Goal: Share content: Share content

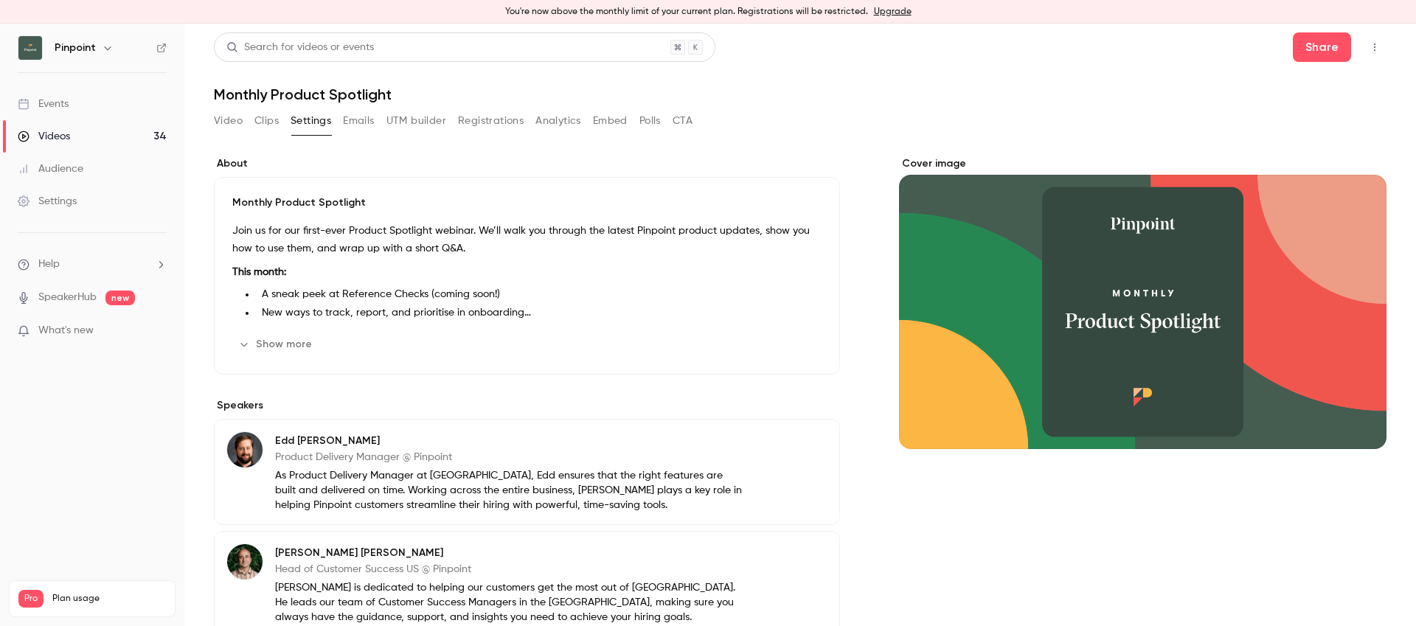
click at [66, 271] on li "Help" at bounding box center [92, 264] width 149 height 15
click at [248, 251] on link "Talk to [GEOGRAPHIC_DATA]" at bounding box center [272, 248] width 162 height 39
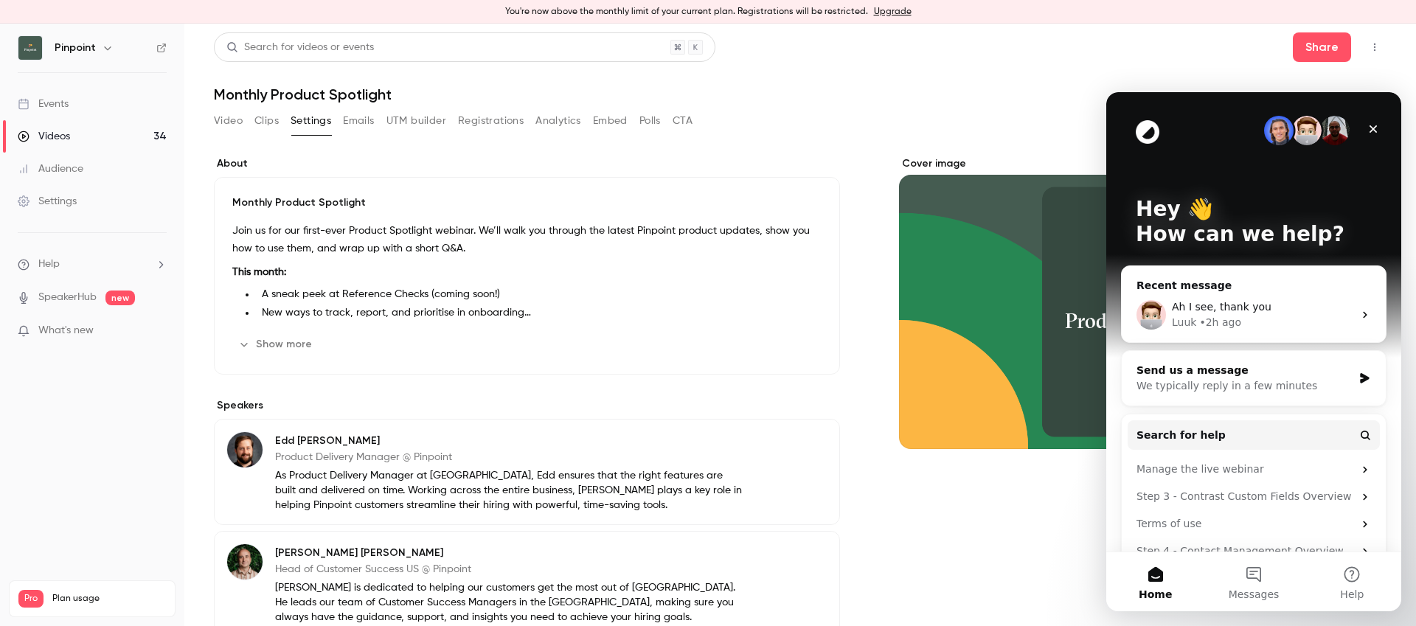
click at [1267, 372] on div "Send us a message" at bounding box center [1245, 370] width 216 height 15
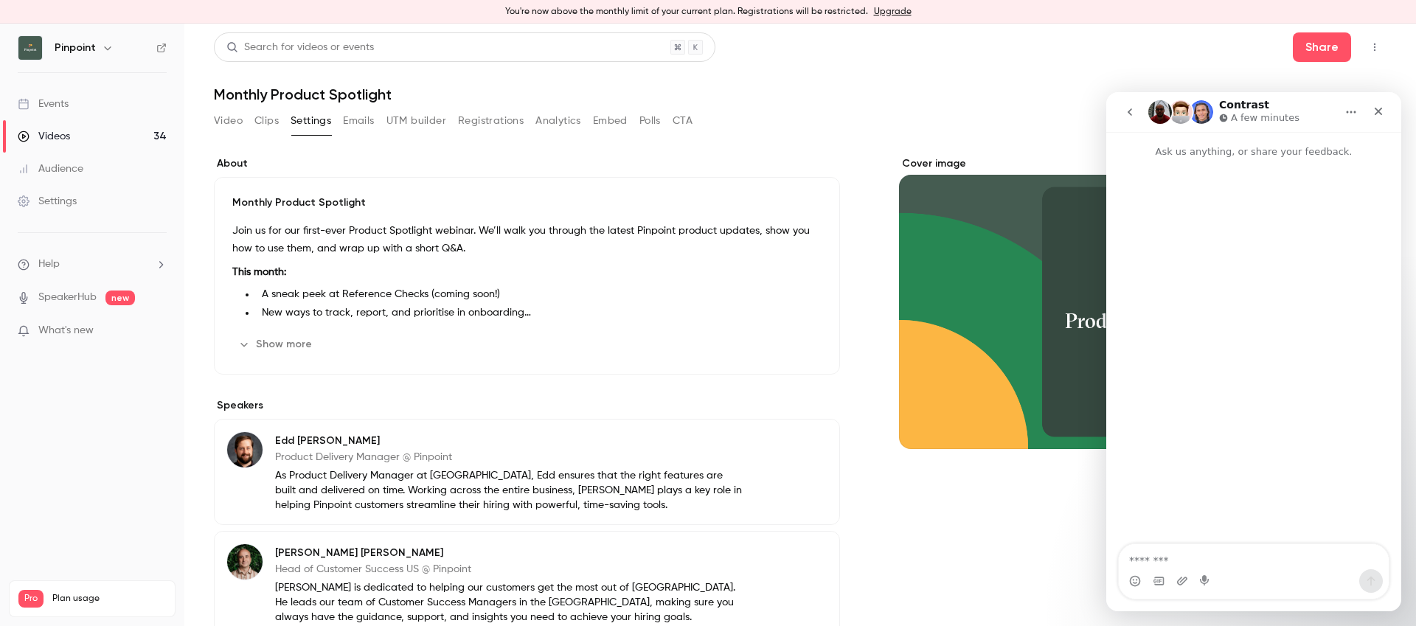
click at [1199, 562] on textarea "Message…" at bounding box center [1254, 556] width 270 height 25
type textarea "*****"
type textarea "*"
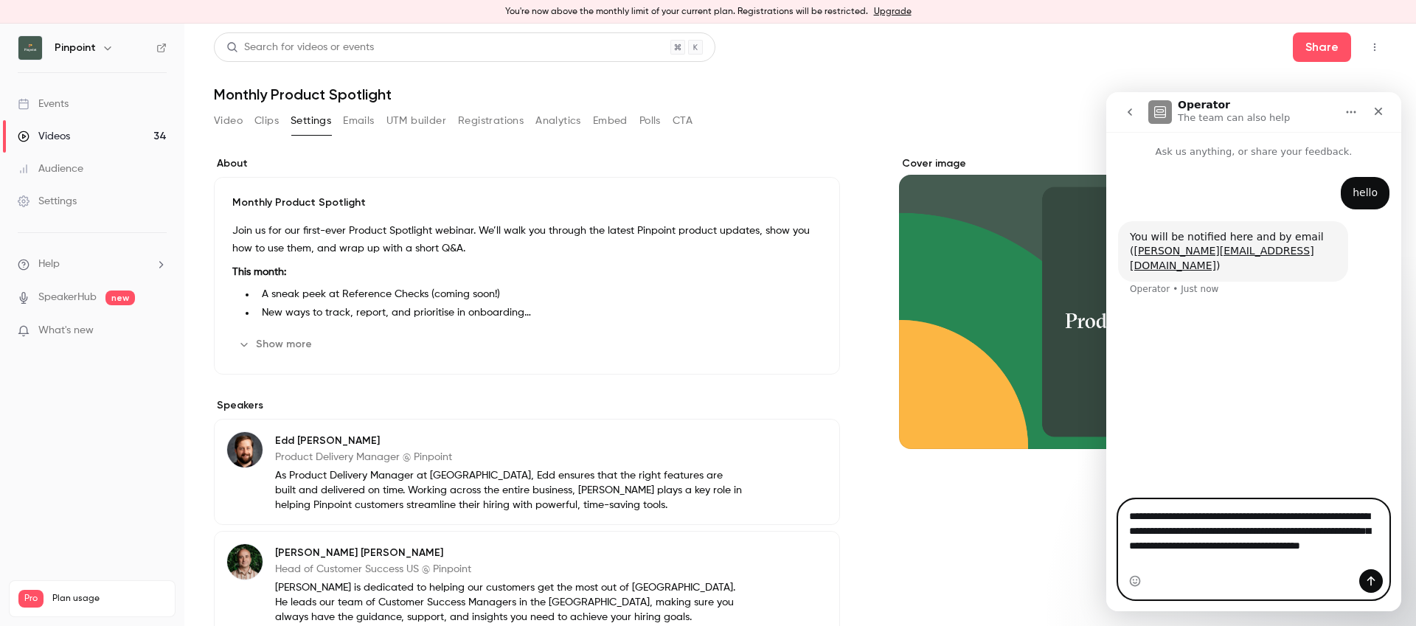
type textarea "**********"
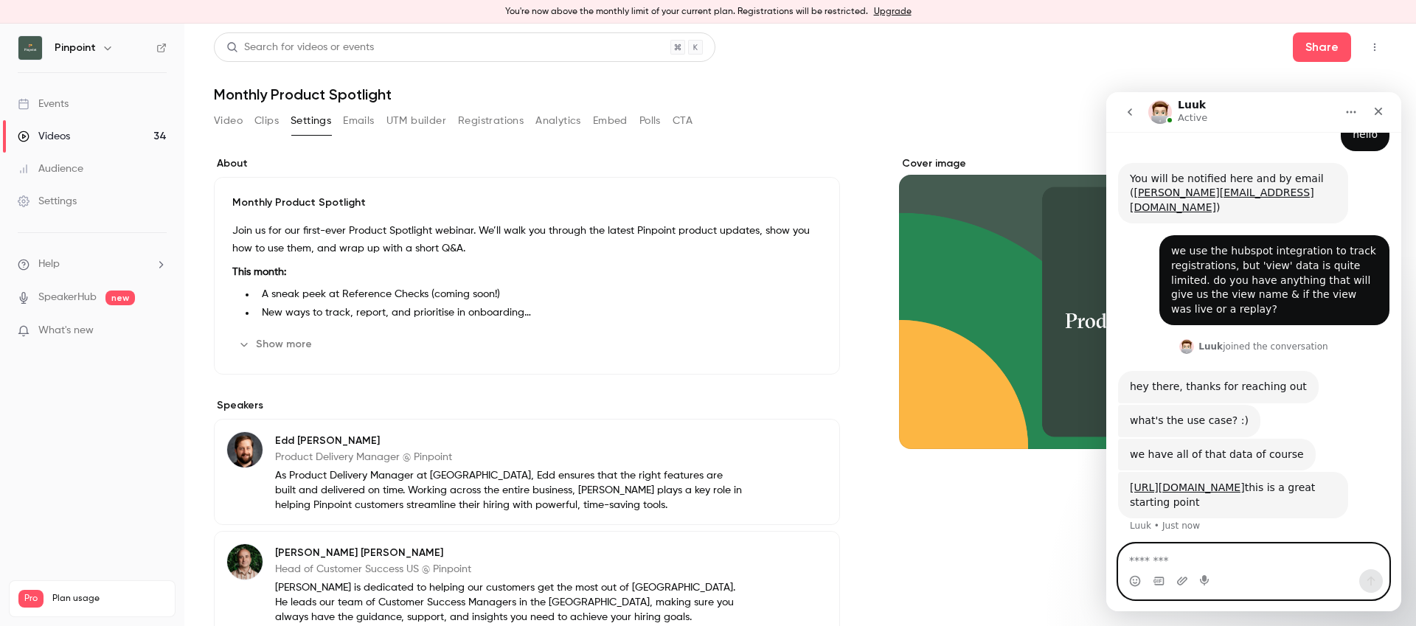
scroll to position [63, 0]
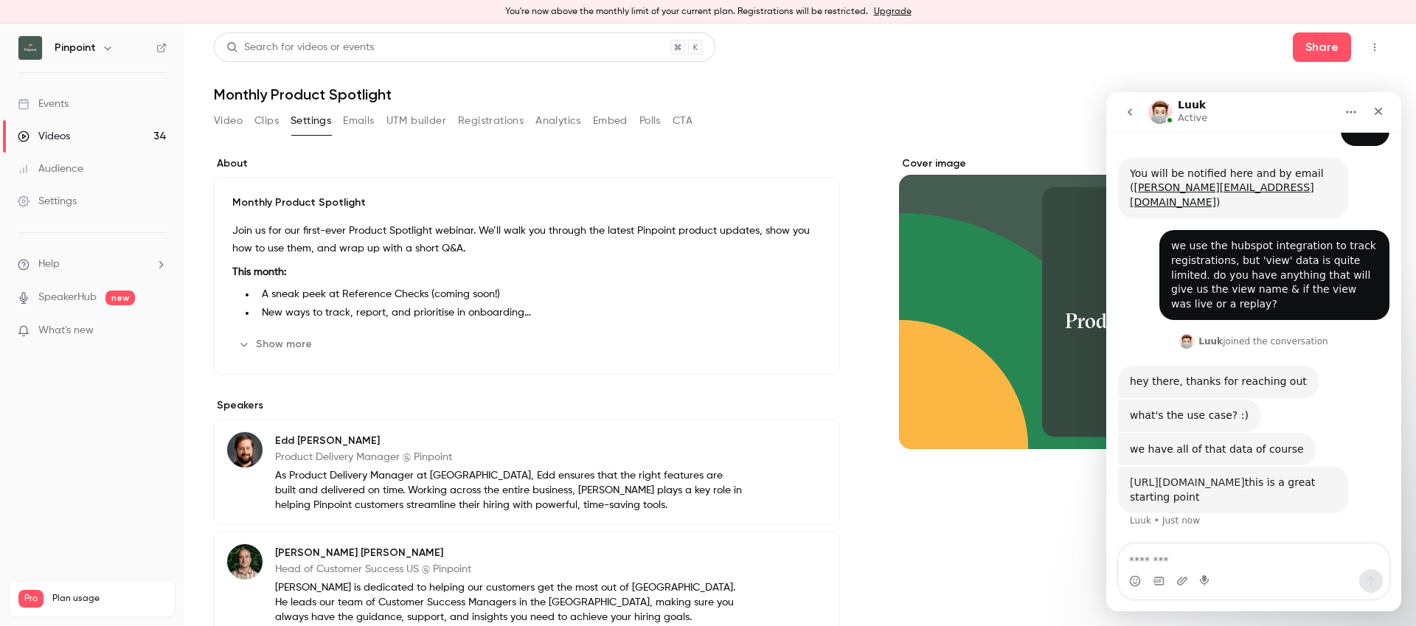
click at [1184, 480] on link "[URL][DOMAIN_NAME]" at bounding box center [1187, 483] width 115 height 12
click at [332, 95] on h1 "Monthly Product Spotlight" at bounding box center [800, 95] width 1173 height 18
copy div "Monthly Product Spotlight Video Clips Settings Emails UTM builder Registrations…"
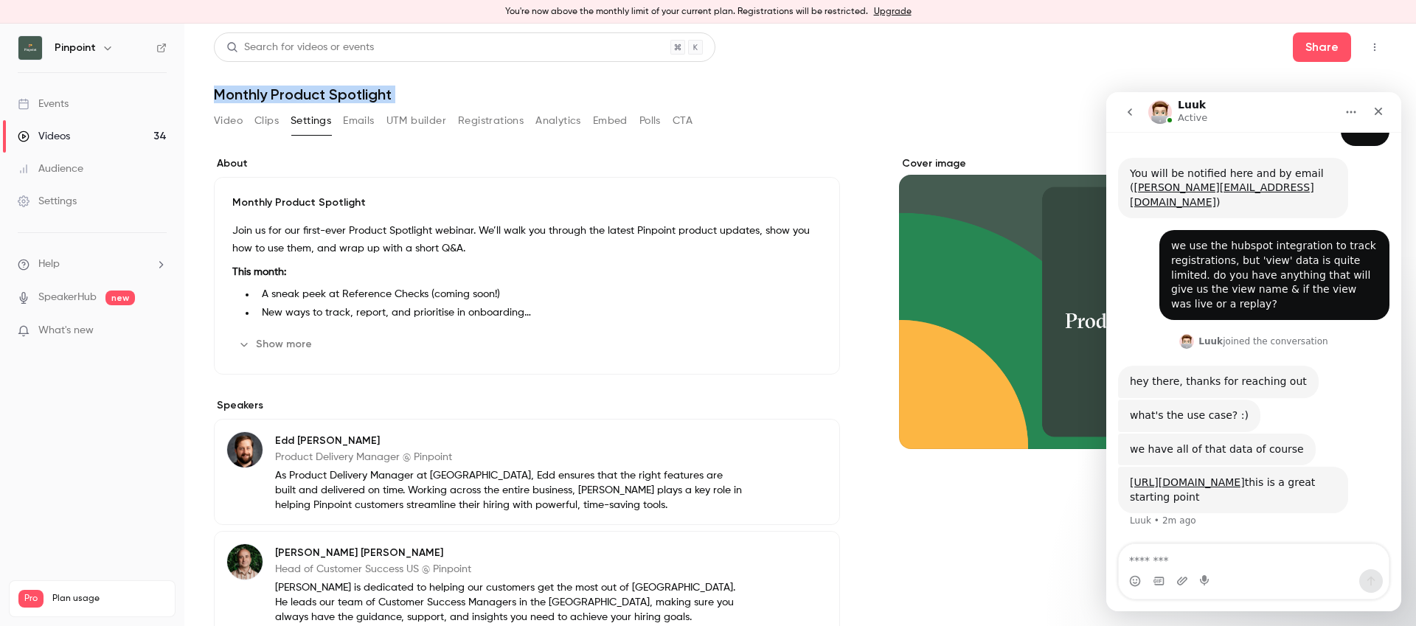
click at [76, 133] on link "Videos 34" at bounding box center [92, 136] width 184 height 32
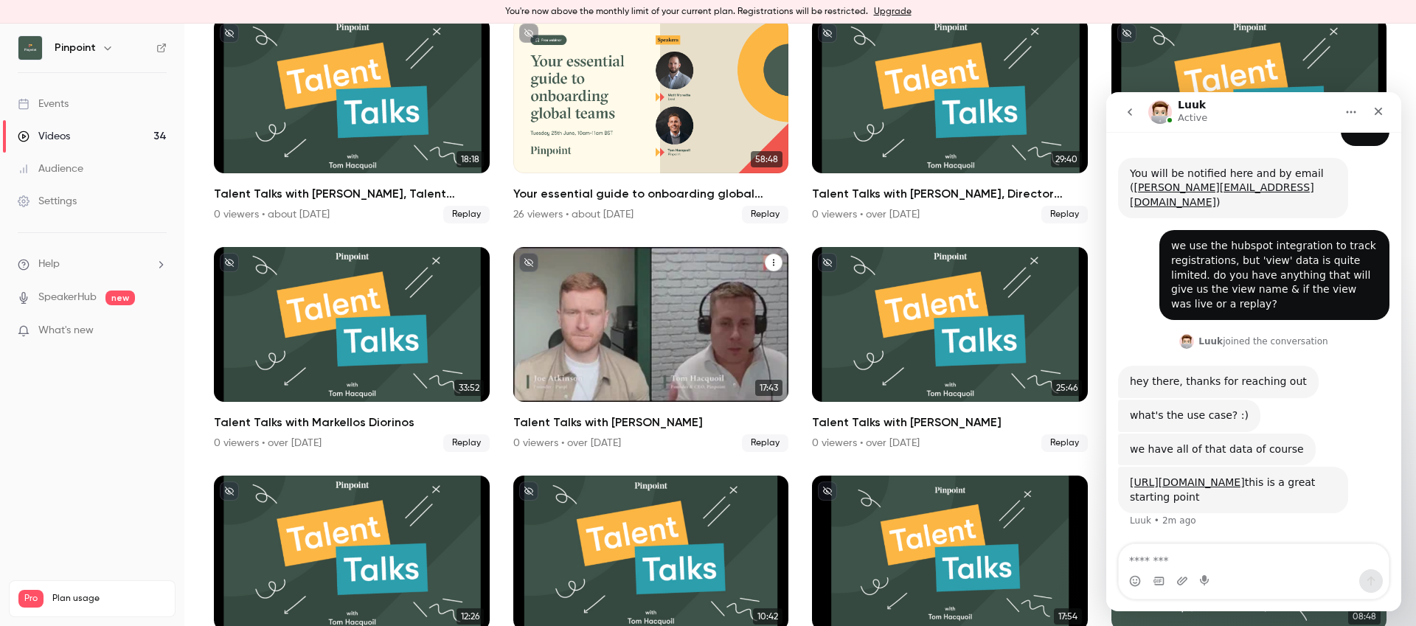
scroll to position [1227, 0]
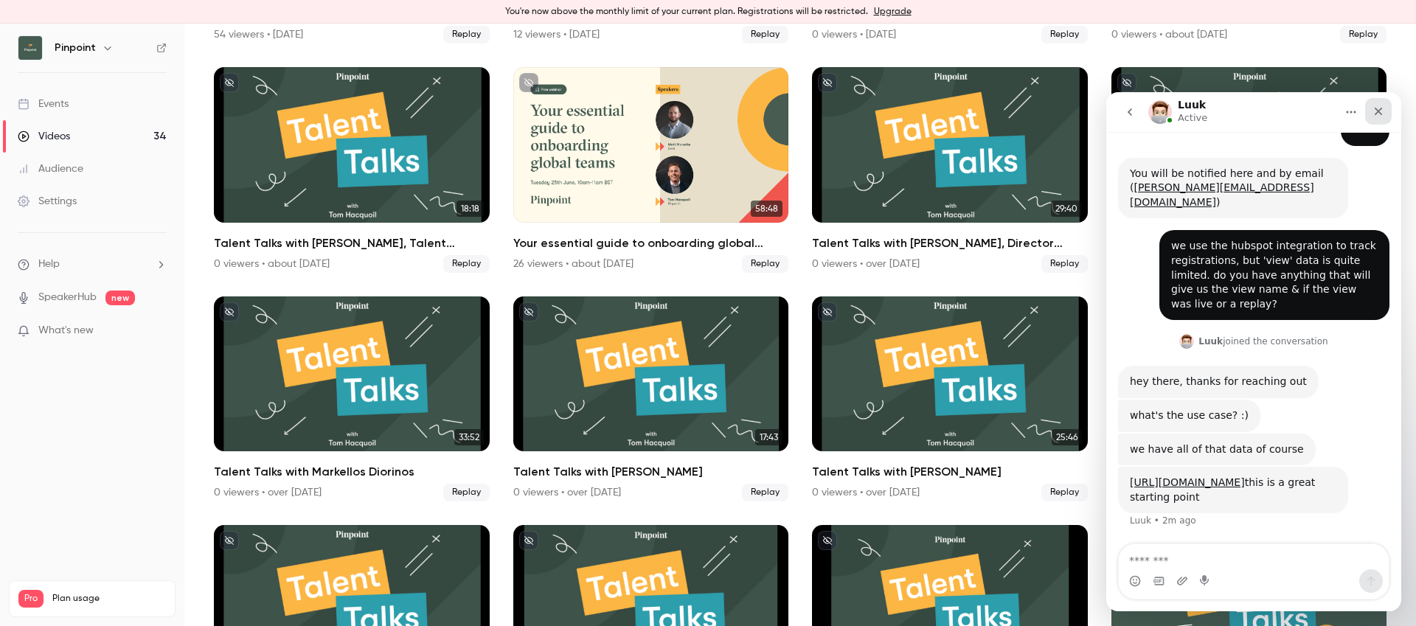
click at [1377, 114] on icon "Close" at bounding box center [1379, 112] width 8 height 8
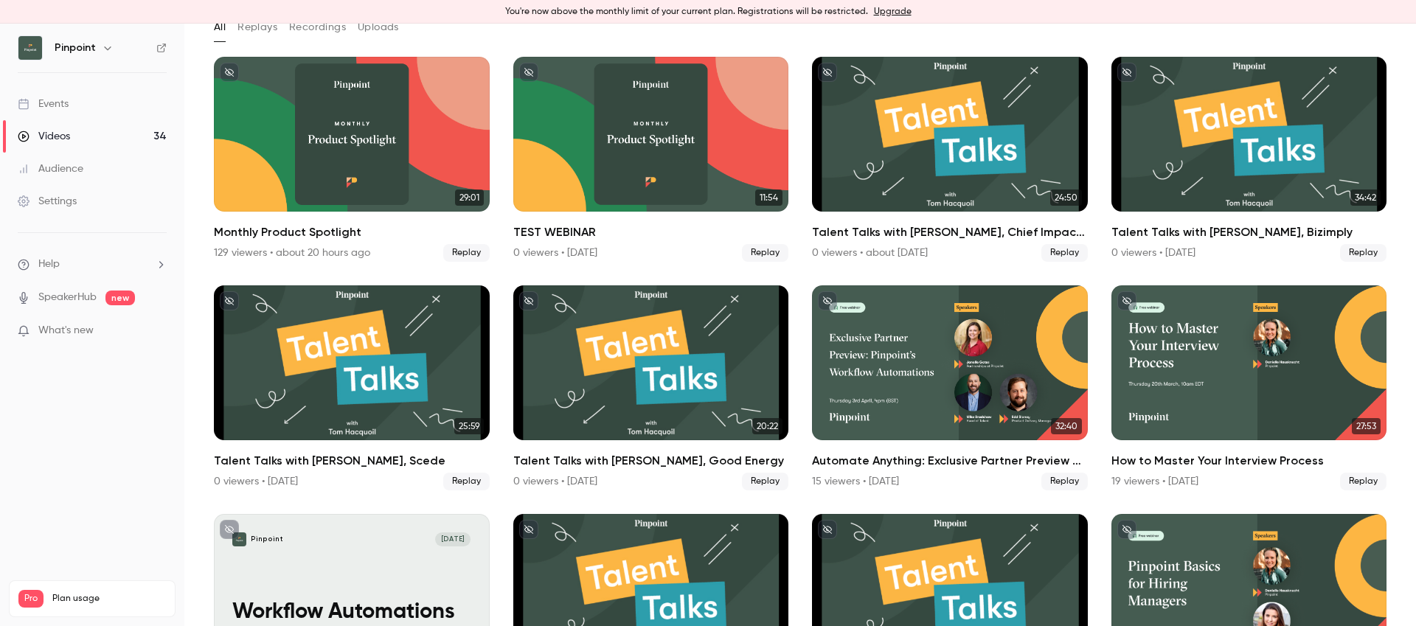
scroll to position [0, 0]
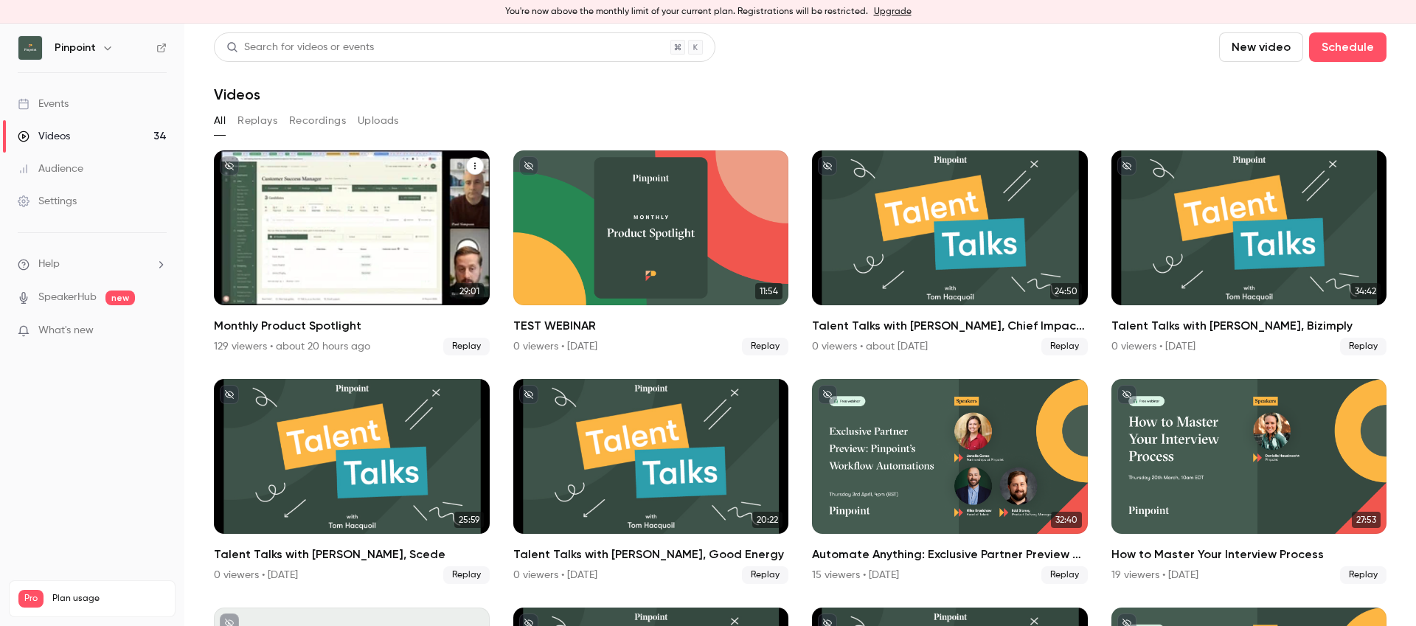
click at [338, 254] on div "Monthly Product Spotlight" at bounding box center [352, 228] width 276 height 155
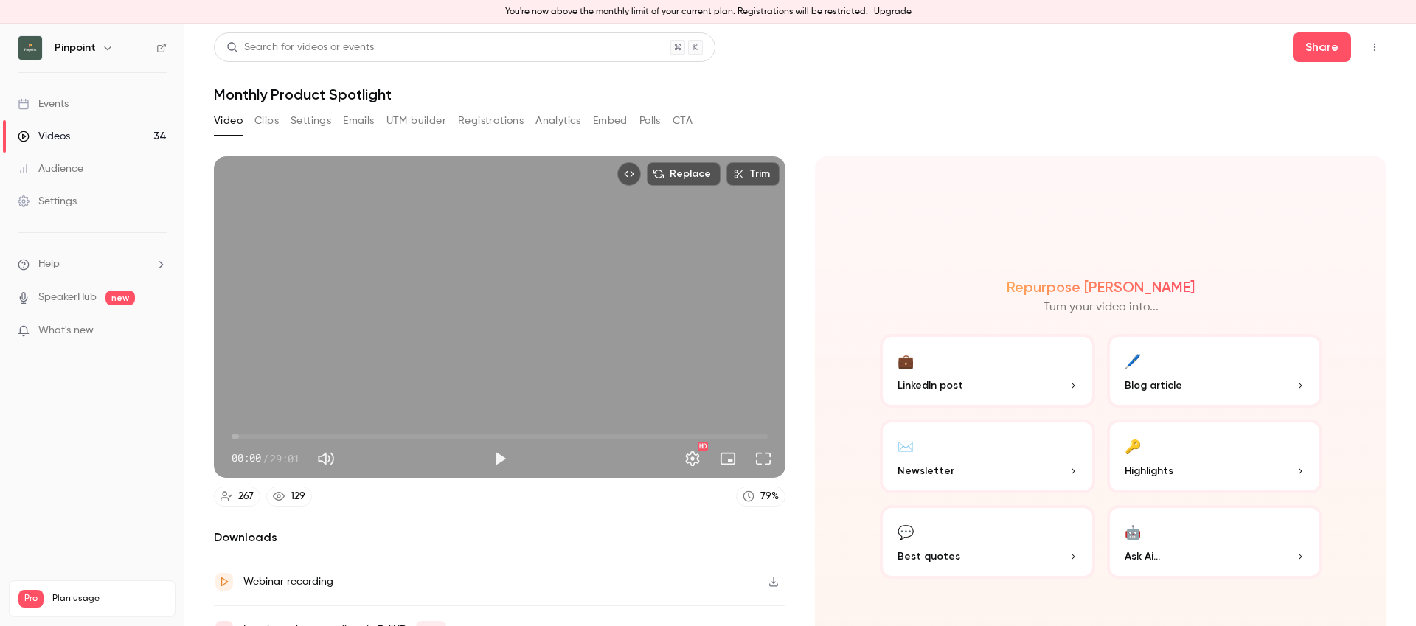
click at [333, 94] on h1 "Monthly Product Spotlight" at bounding box center [800, 95] width 1173 height 18
copy div "Monthly Product Spotlight Video Clips Settings Emails UTM builder Registrations…"
click at [91, 137] on link "Videos 34" at bounding box center [92, 136] width 184 height 32
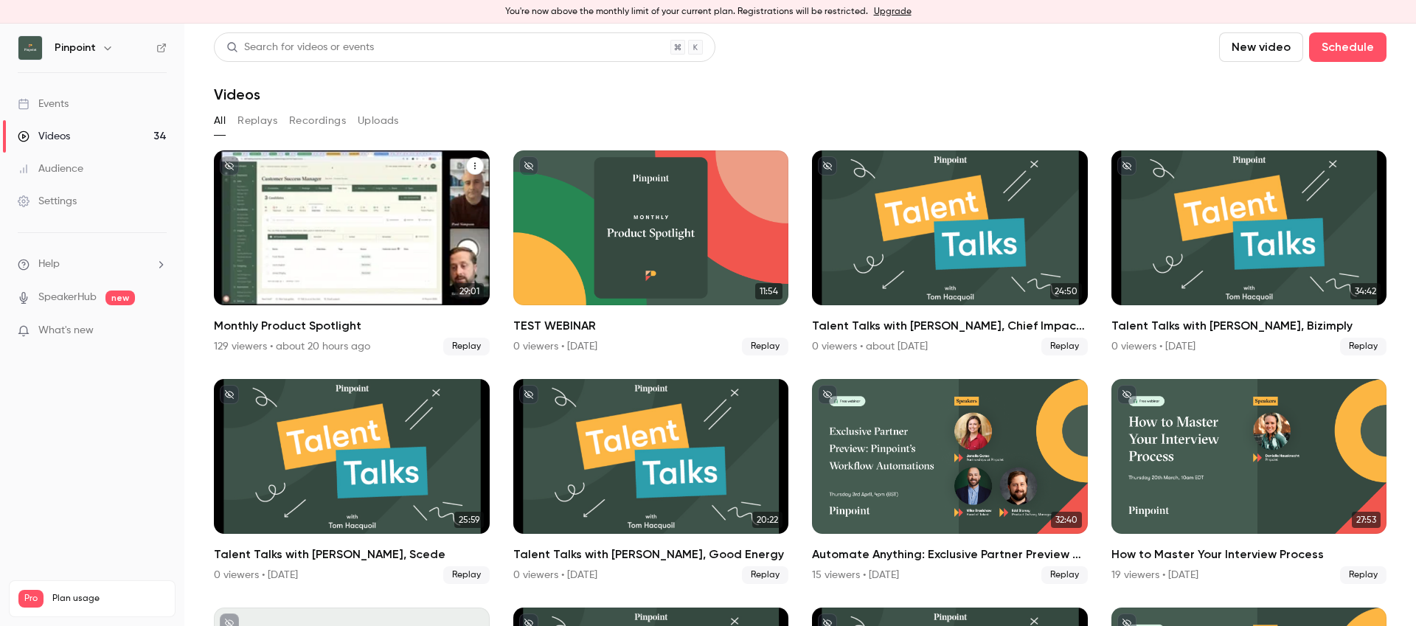
click at [473, 165] on icon "Monthly Product Spotlight" at bounding box center [475, 166] width 9 height 9
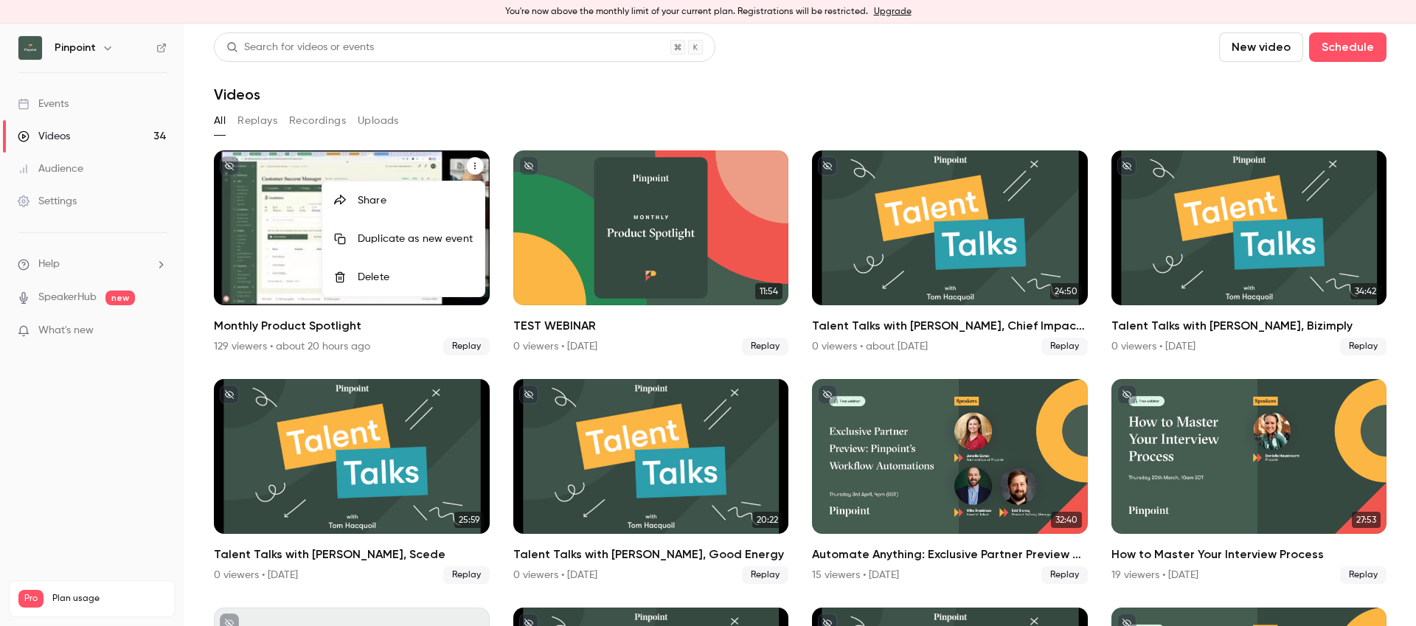
click at [384, 192] on li "Share" at bounding box center [403, 200] width 162 height 38
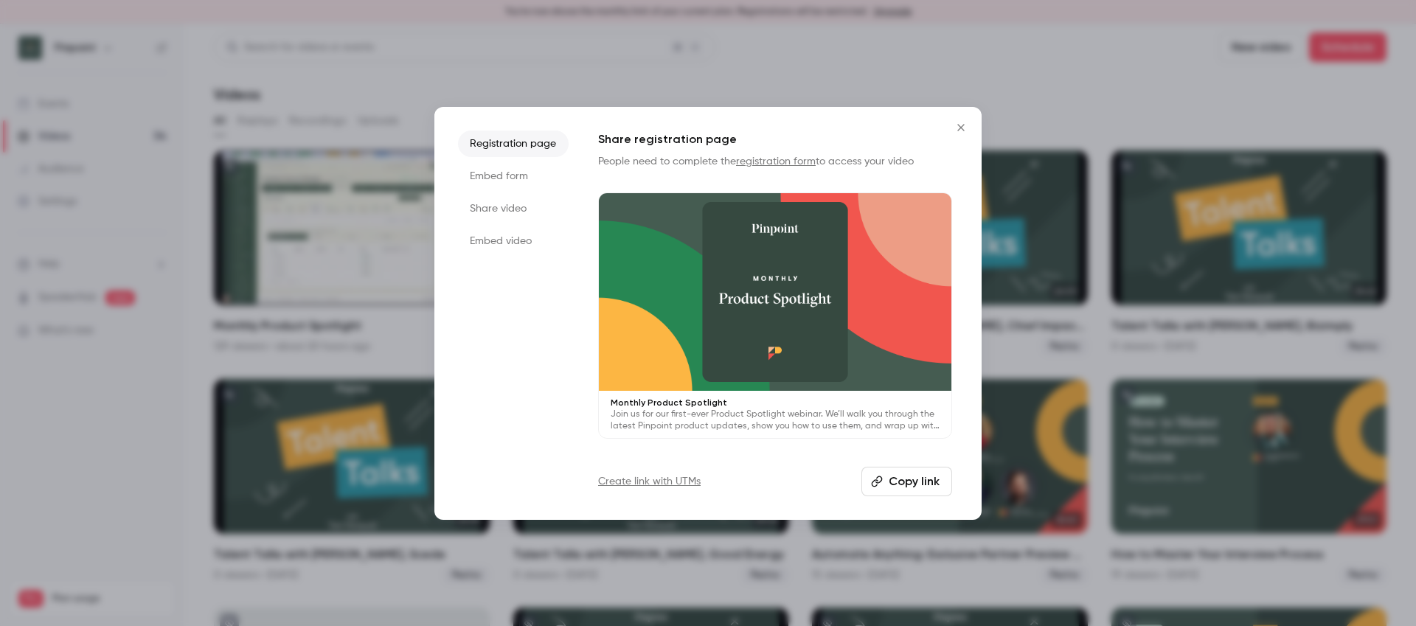
click at [910, 482] on button "Copy link" at bounding box center [907, 482] width 91 height 30
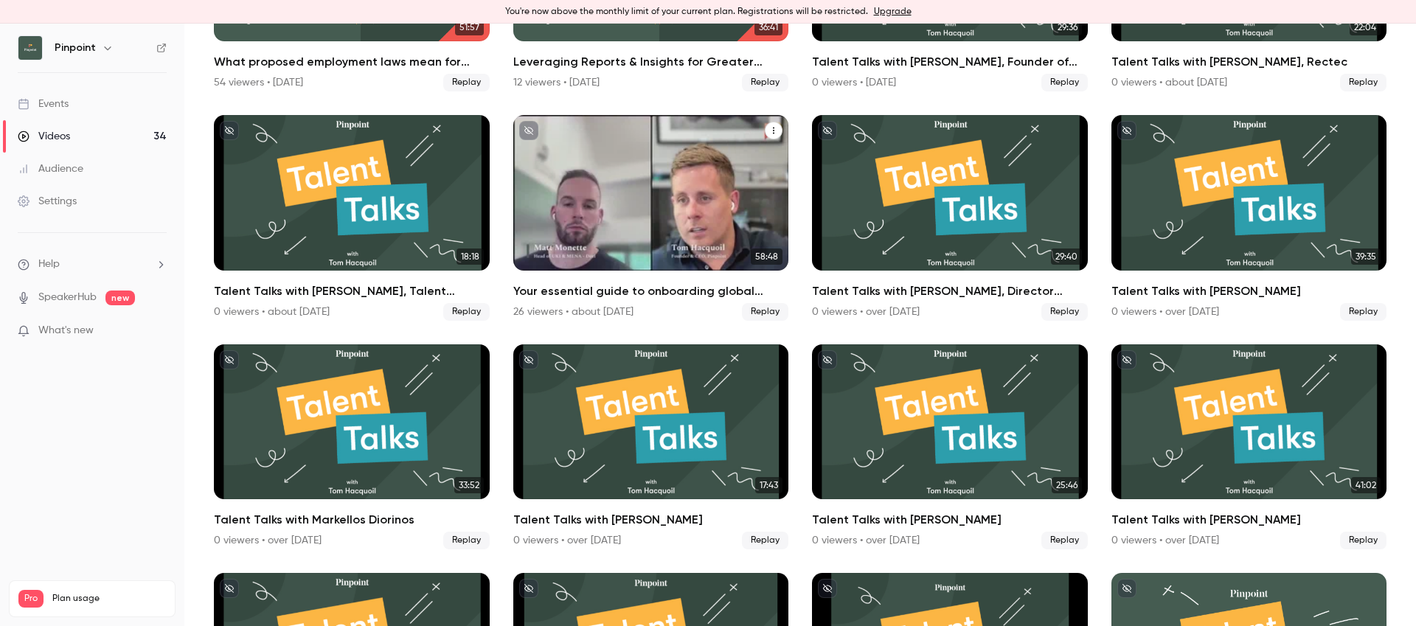
scroll to position [1577, 0]
